Goal: Find specific fact: Find specific fact

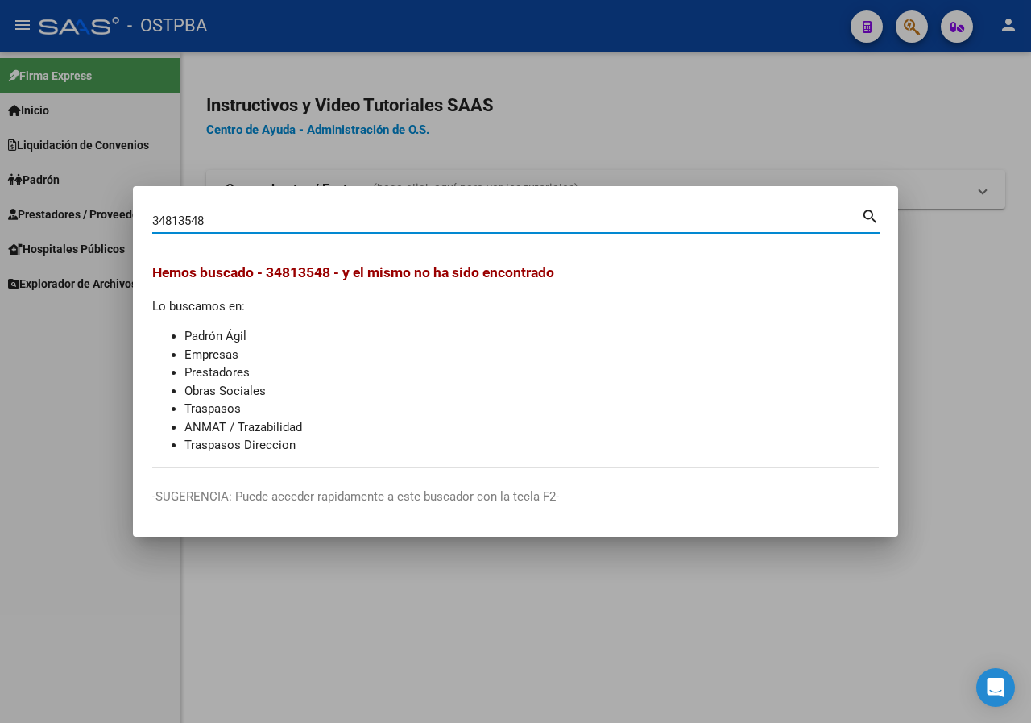
click at [210, 219] on input "34813548" at bounding box center [506, 220] width 709 height 15
type input "94794096"
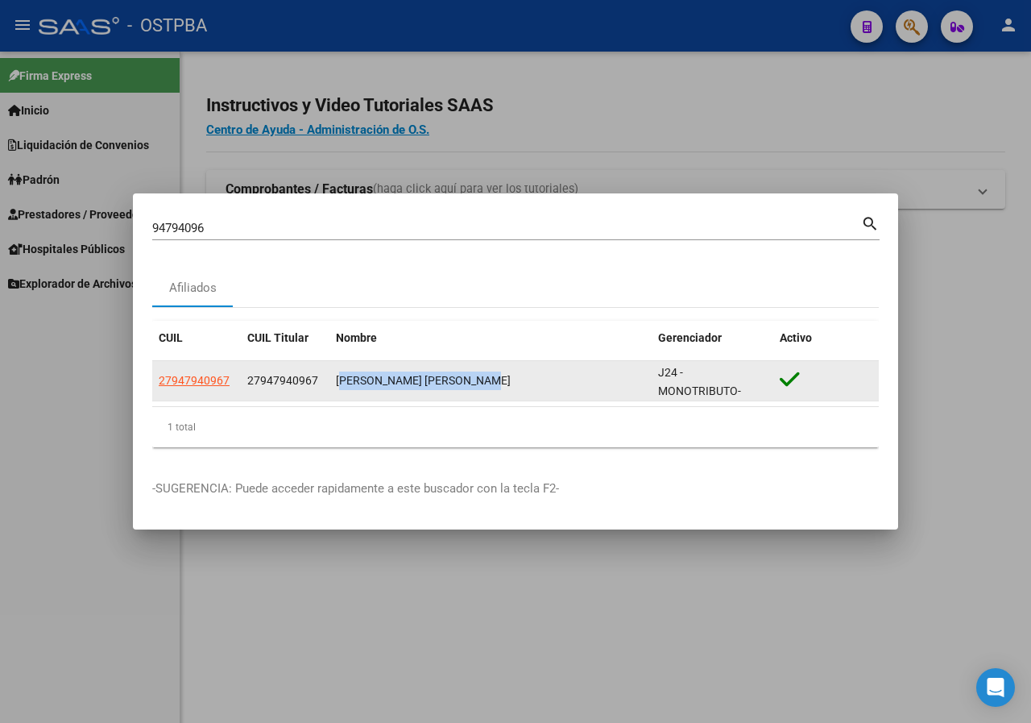
drag, startPoint x: 332, startPoint y: 380, endPoint x: 490, endPoint y: 381, distance: 157.9
click at [490, 381] on datatable-body-cell "[PERSON_NAME] [PERSON_NAME]" at bounding box center [490, 380] width 322 height 39
copy div "[PERSON_NAME] [PERSON_NAME]"
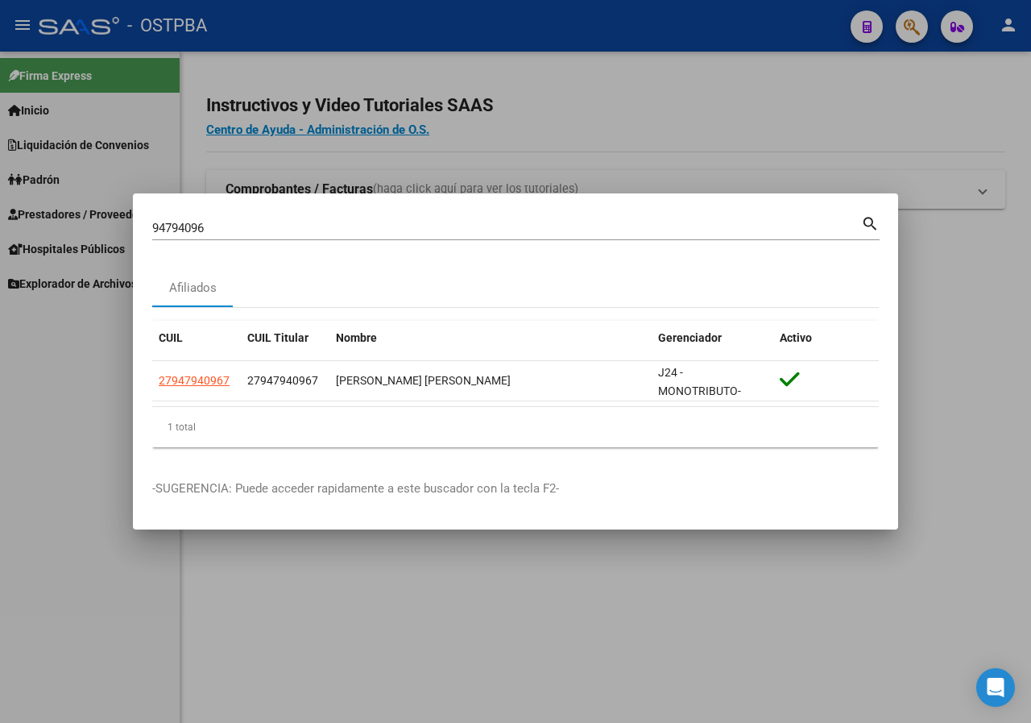
click at [412, 132] on div at bounding box center [515, 361] width 1031 height 723
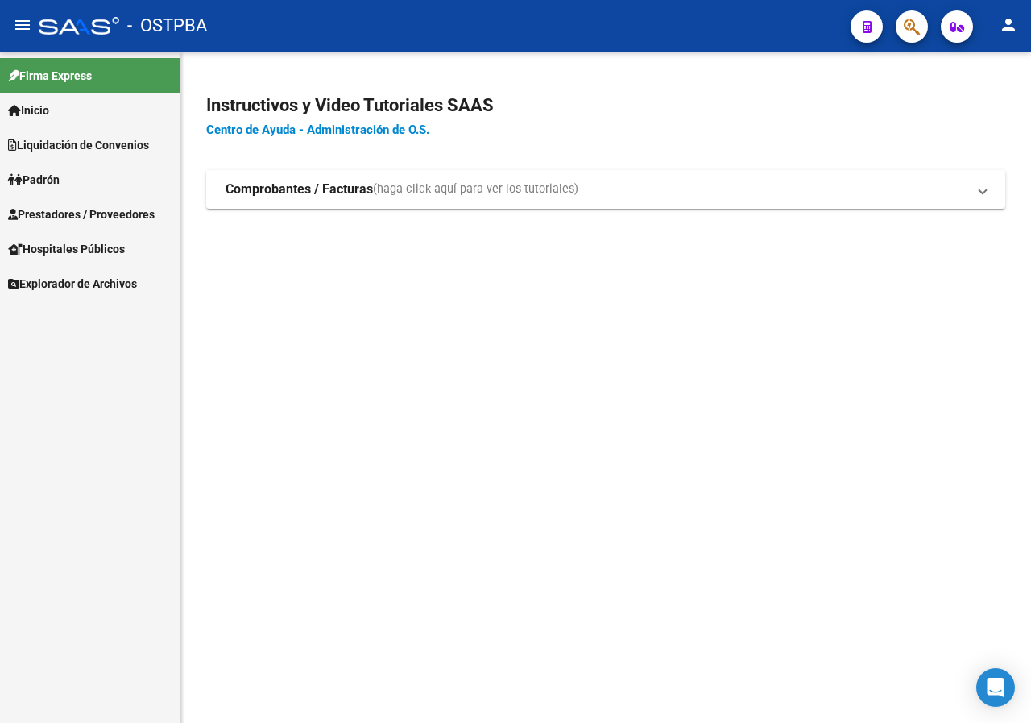
click at [910, 33] on icon "button" at bounding box center [912, 27] width 16 height 19
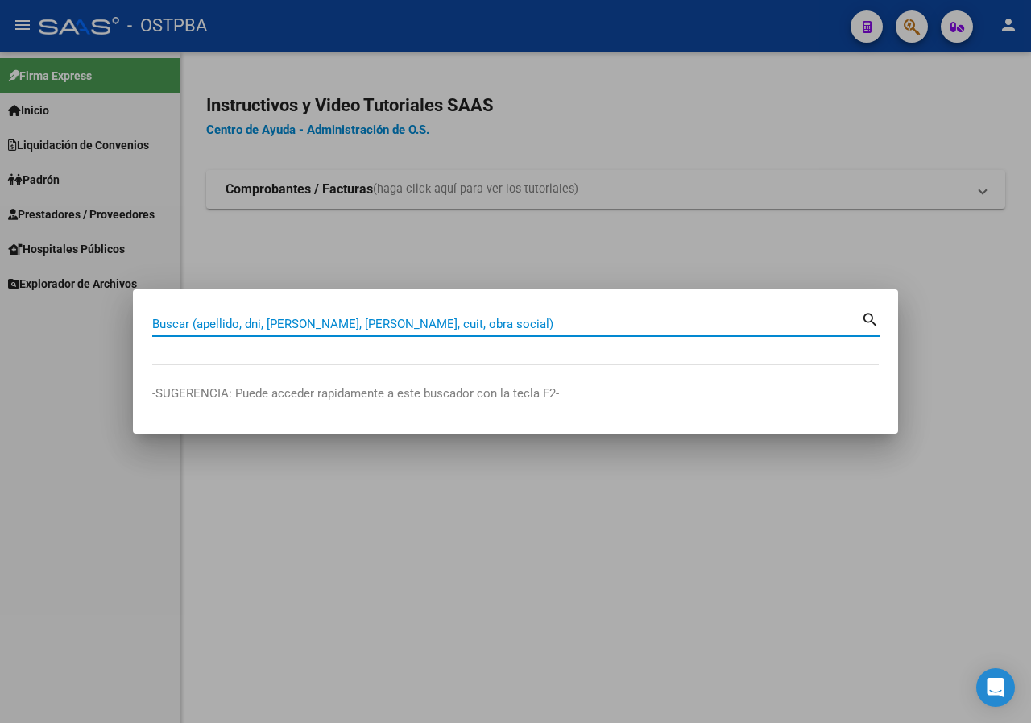
paste input "42949118"
type input "42949118"
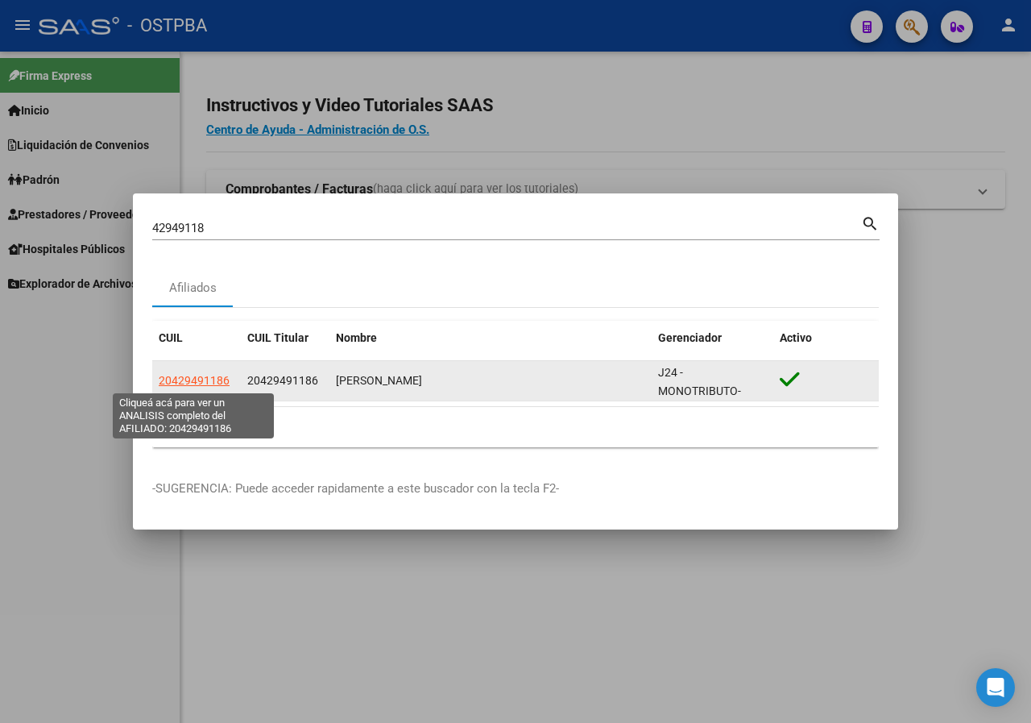
click at [202, 380] on span "20429491186" at bounding box center [194, 380] width 71 height 13
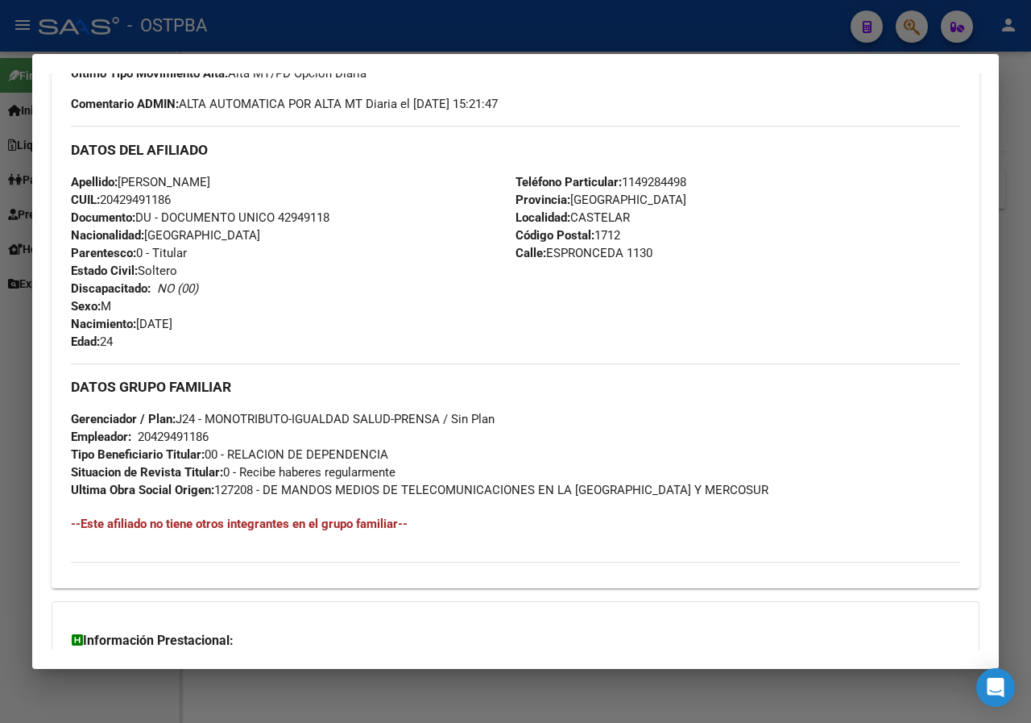
scroll to position [483, 0]
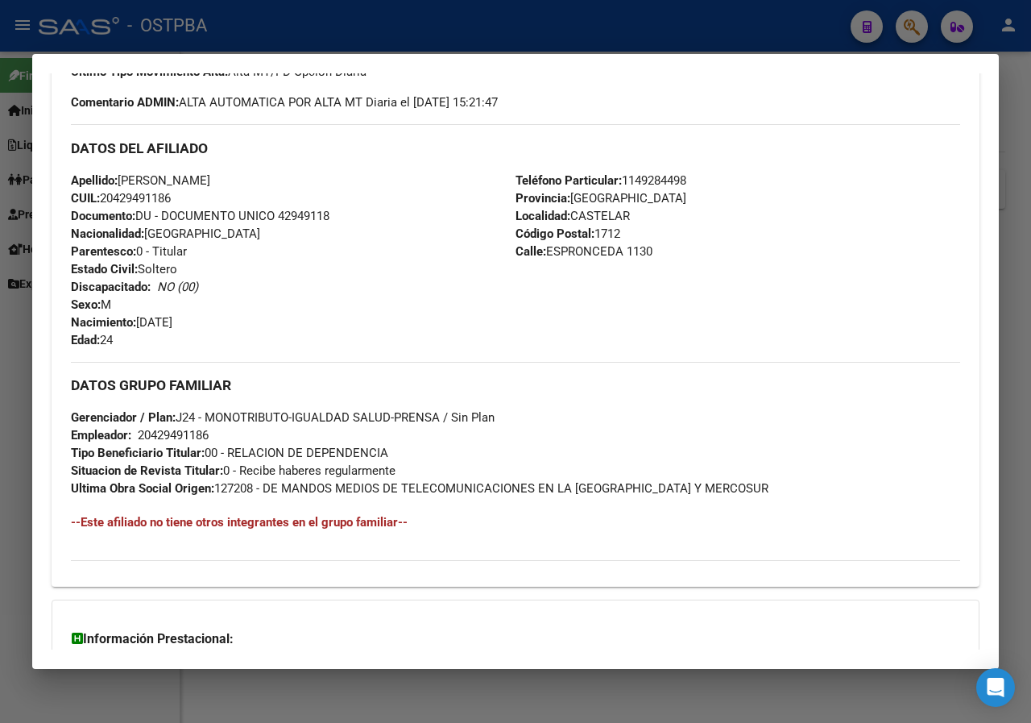
click at [328, 671] on div at bounding box center [515, 361] width 1031 height 723
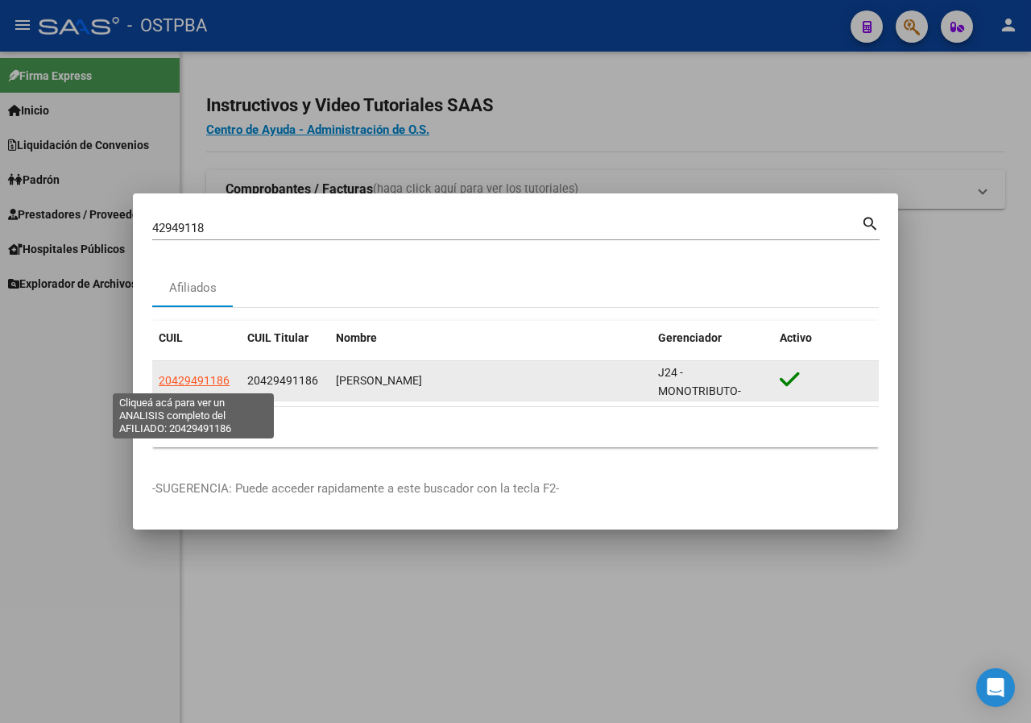
click at [192, 375] on span "20429491186" at bounding box center [194, 380] width 71 height 13
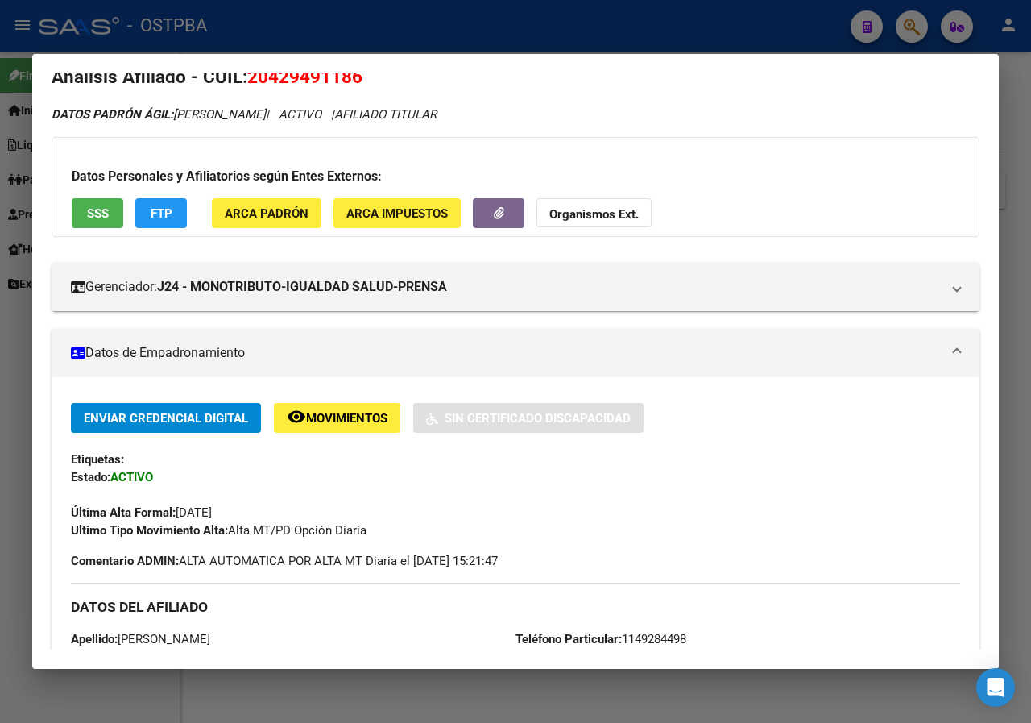
scroll to position [0, 0]
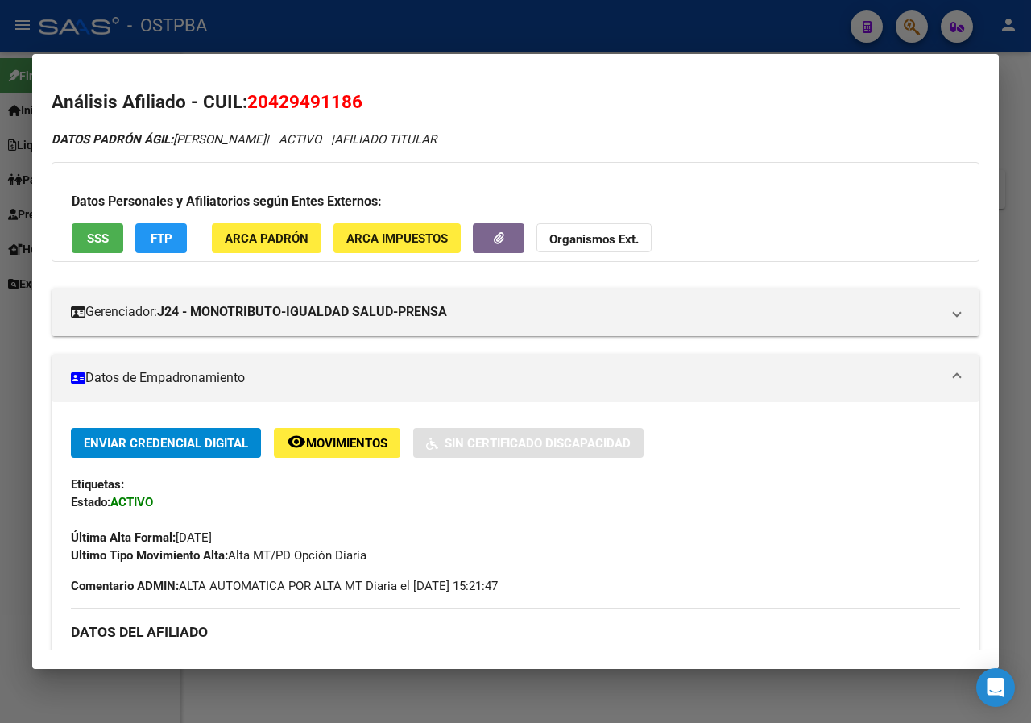
copy span "20429491186"
drag, startPoint x: 251, startPoint y: 101, endPoint x: 388, endPoint y: 101, distance: 137.0
click at [388, 101] on h2 "Análisis Afiliado - CUIL: 20429491186" at bounding box center [516, 102] width 928 height 27
click at [761, 697] on div at bounding box center [515, 361] width 1031 height 723
